Goal: Task Accomplishment & Management: Manage account settings

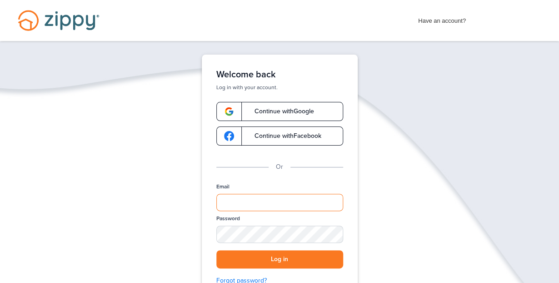
click at [234, 198] on input "Email" at bounding box center [279, 202] width 127 height 17
type input "**********"
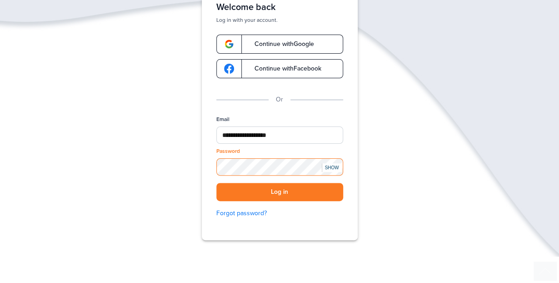
scroll to position [85, 0]
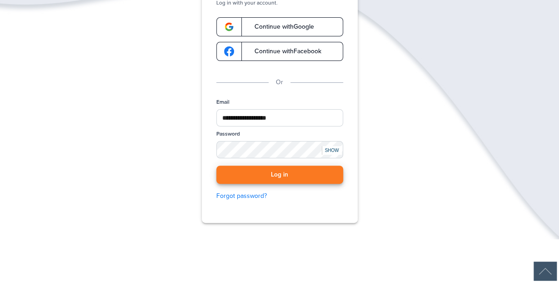
click at [275, 169] on button "Log in" at bounding box center [279, 175] width 127 height 19
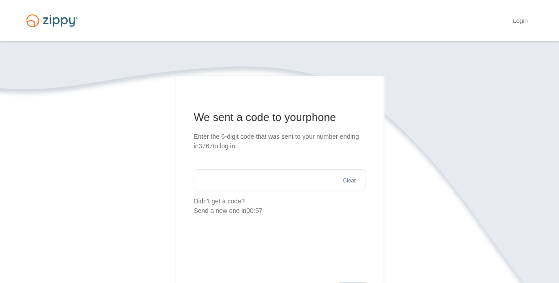
click at [260, 182] on input "text" at bounding box center [280, 180] width 172 height 22
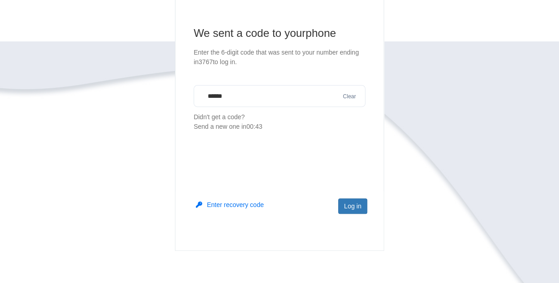
scroll to position [85, 0]
type input "******"
click at [348, 205] on button "Log in" at bounding box center [352, 205] width 29 height 15
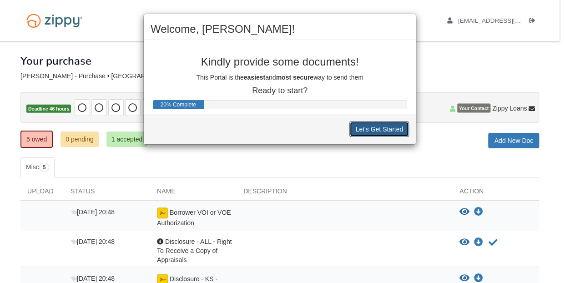
click at [363, 131] on button "Let's Get Started" at bounding box center [379, 128] width 60 height 15
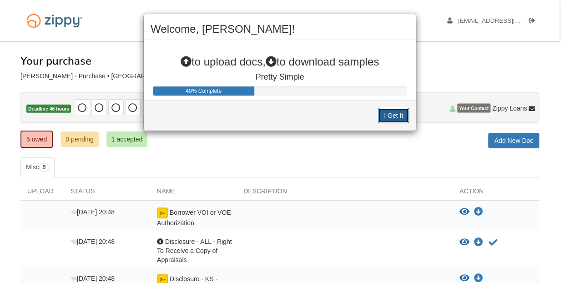
click at [397, 113] on button "I Get It" at bounding box center [393, 115] width 31 height 15
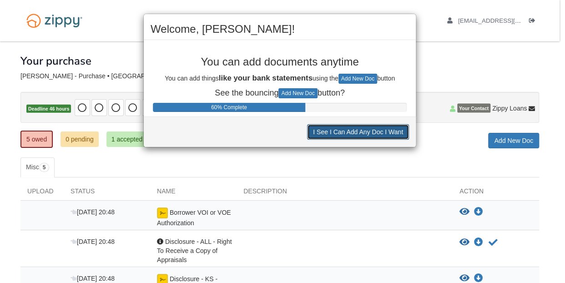
click at [354, 127] on button "I See I Can Add Any Doc I Want" at bounding box center [358, 131] width 102 height 15
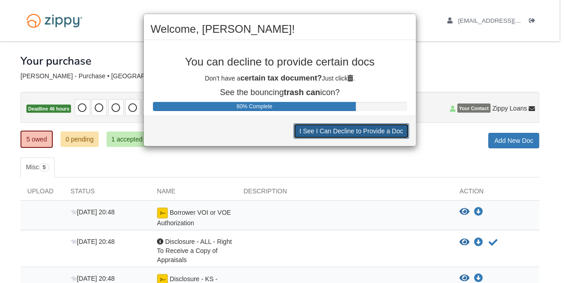
click at [351, 126] on button "I See I Can Decline to Provide a Doc" at bounding box center [351, 130] width 116 height 15
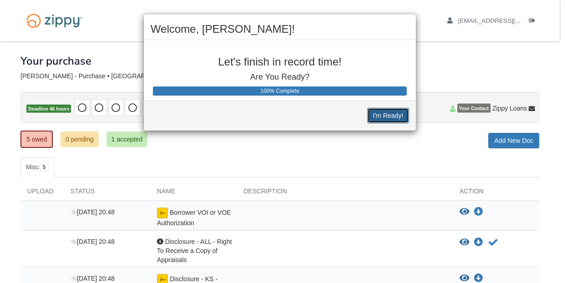
click at [391, 111] on button "I'm Ready!" at bounding box center [388, 115] width 42 height 15
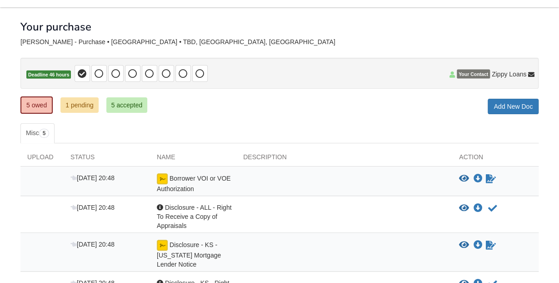
scroll to position [33, 0]
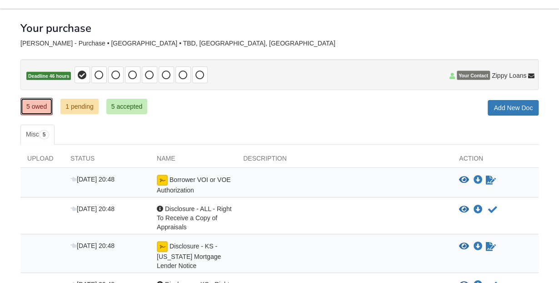
click at [33, 105] on link "5 owed" at bounding box center [36, 106] width 32 height 17
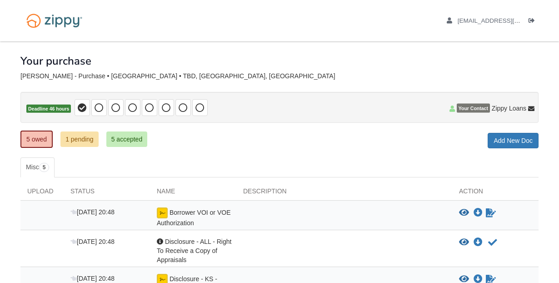
scroll to position [42, 0]
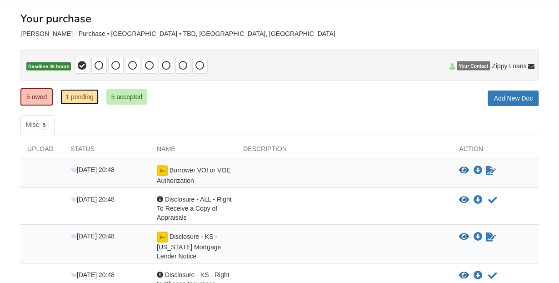
click at [77, 96] on link "1 pending" at bounding box center [79, 96] width 38 height 15
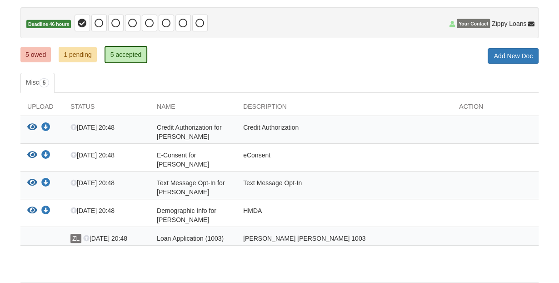
scroll to position [85, 0]
click at [45, 124] on icon "Download Credit Authorization for Dennis Arbaugh" at bounding box center [45, 127] width 9 height 9
click at [45, 153] on icon "Download E-Consent for Dennis Arbaugh" at bounding box center [45, 155] width 9 height 9
click at [47, 182] on icon "Download Text Message Opt-In for Dennis James Arbaugh" at bounding box center [45, 182] width 9 height 9
click at [45, 211] on icon "Download Demographic Info for Dennis James Arbaugh" at bounding box center [45, 210] width 9 height 9
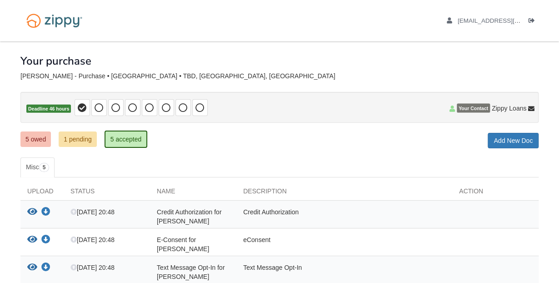
scroll to position [0, 0]
click at [132, 109] on icon at bounding box center [132, 107] width 9 height 9
click at [147, 110] on icon at bounding box center [149, 107] width 9 height 9
click at [163, 110] on icon at bounding box center [166, 107] width 9 height 9
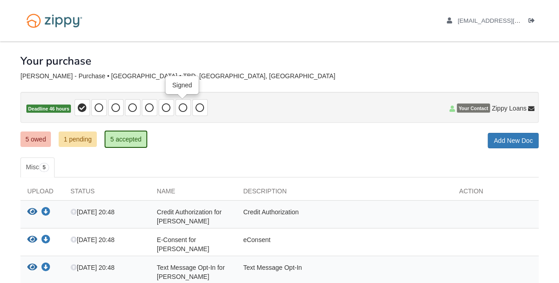
click at [181, 110] on icon at bounding box center [183, 107] width 9 height 9
click at [196, 110] on icon at bounding box center [200, 107] width 9 height 9
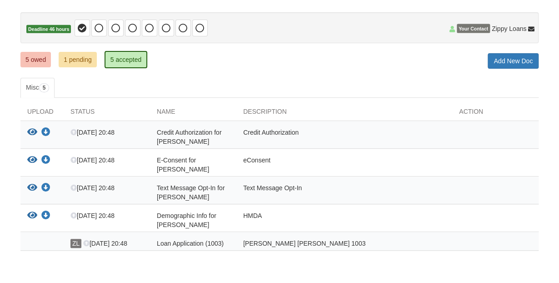
scroll to position [85, 0]
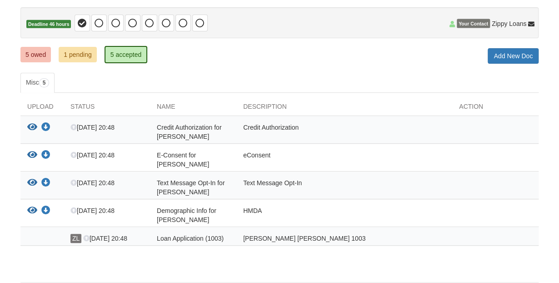
click at [56, 234] on div at bounding box center [41, 238] width 43 height 9
click at [181, 140] on span "Loan Application (1003)" at bounding box center [189, 132] width 65 height 16
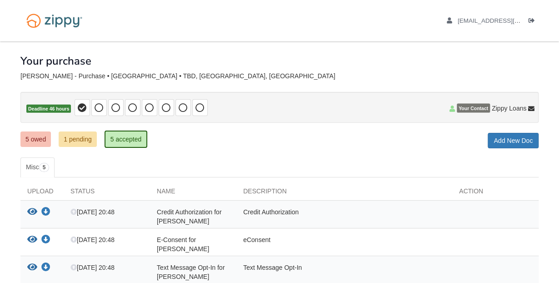
scroll to position [0, 0]
click at [497, 23] on span "dmenace2066@aol.com" at bounding box center [510, 20] width 104 height 7
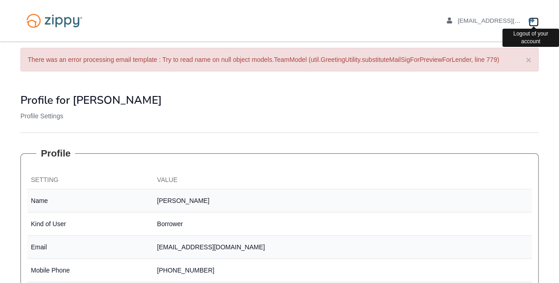
click at [529, 18] on icon "Log out" at bounding box center [532, 21] width 6 height 6
